Goal: Information Seeking & Learning: Learn about a topic

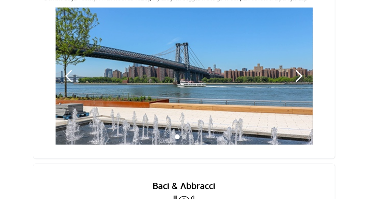
scroll to position [733, 0]
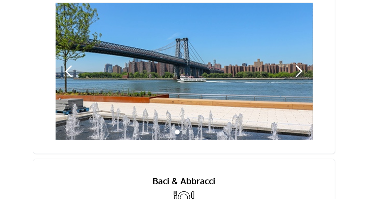
click at [302, 65] on div "next slide" at bounding box center [299, 72] width 14 height 14
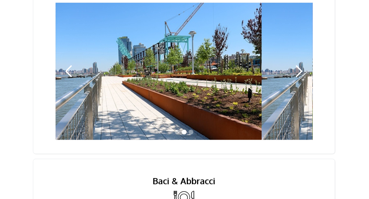
click at [302, 65] on div "next slide" at bounding box center [299, 72] width 14 height 14
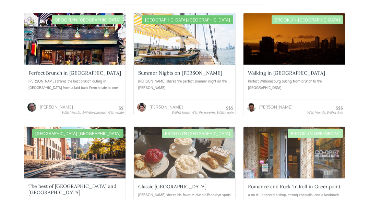
scroll to position [1565, 0]
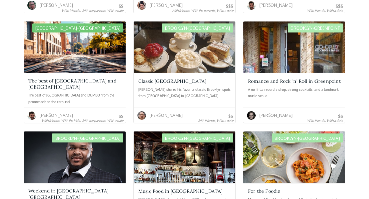
click at [174, 43] on div at bounding box center [185, 46] width 102 height 51
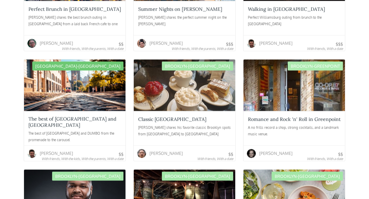
click at [187, 61] on div "Brooklyn-[GEOGRAPHIC_DATA]" at bounding box center [197, 65] width 71 height 9
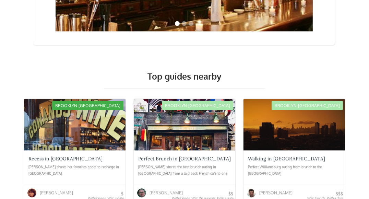
scroll to position [1162, 0]
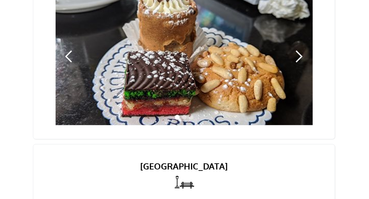
scroll to position [395, 0]
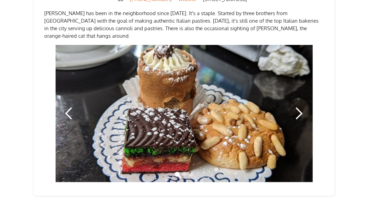
click at [301, 107] on div "next slide" at bounding box center [299, 114] width 14 height 14
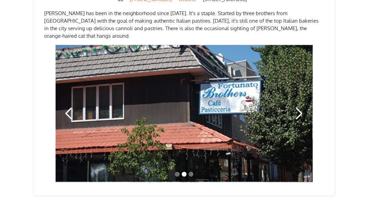
click at [301, 107] on div "next slide" at bounding box center [299, 114] width 14 height 14
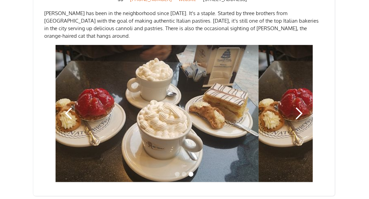
click at [301, 107] on div "next slide" at bounding box center [299, 114] width 14 height 14
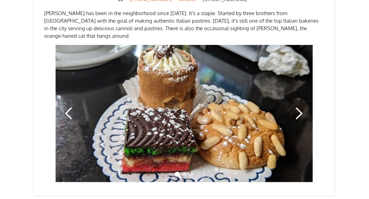
click at [300, 107] on div "next slide" at bounding box center [299, 114] width 14 height 14
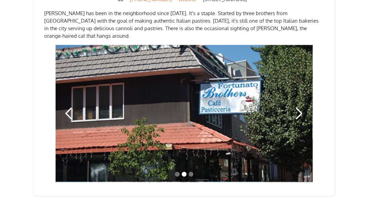
click at [300, 107] on div "next slide" at bounding box center [299, 114] width 14 height 14
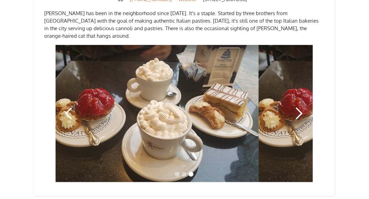
scroll to position [368, 0]
